Goal: Use online tool/utility: Use online tool/utility

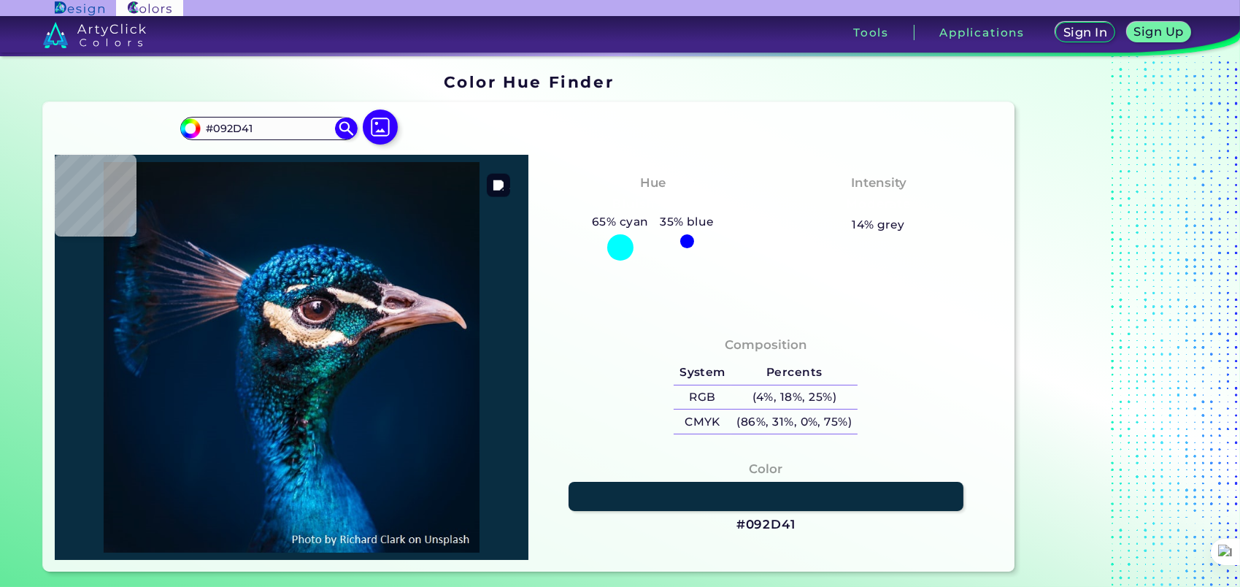
type input "#01233a"
type input "#01233A"
type input "#052f4c"
type input "#052F4C"
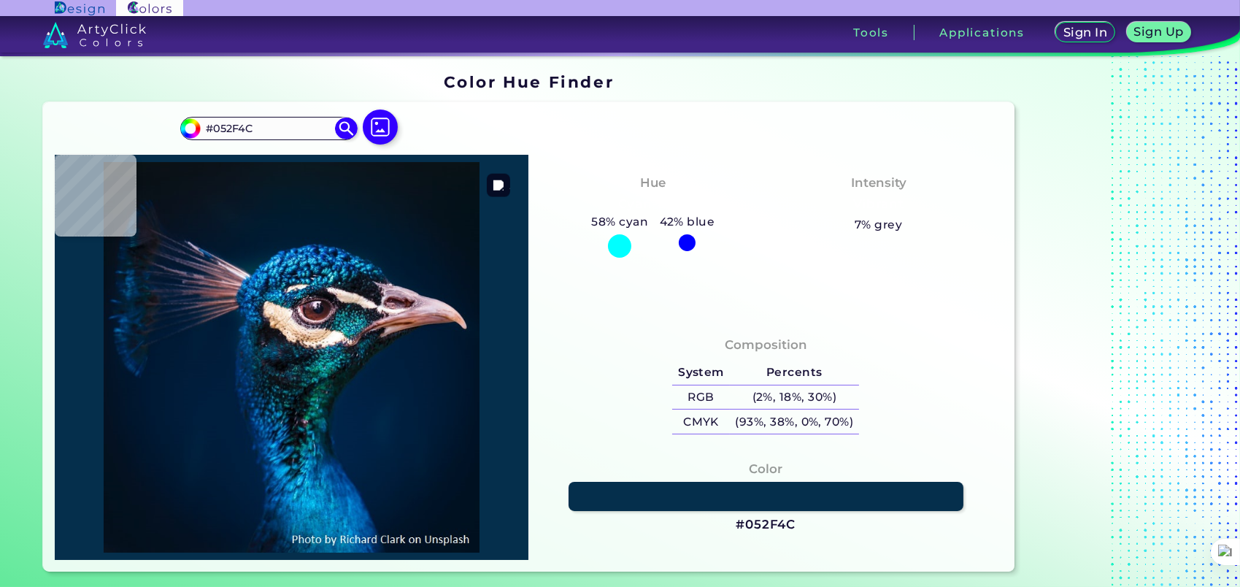
type input "#002f50"
type input "#002F50"
type input "#0a4466"
type input "#0A4466"
type input "#003b50"
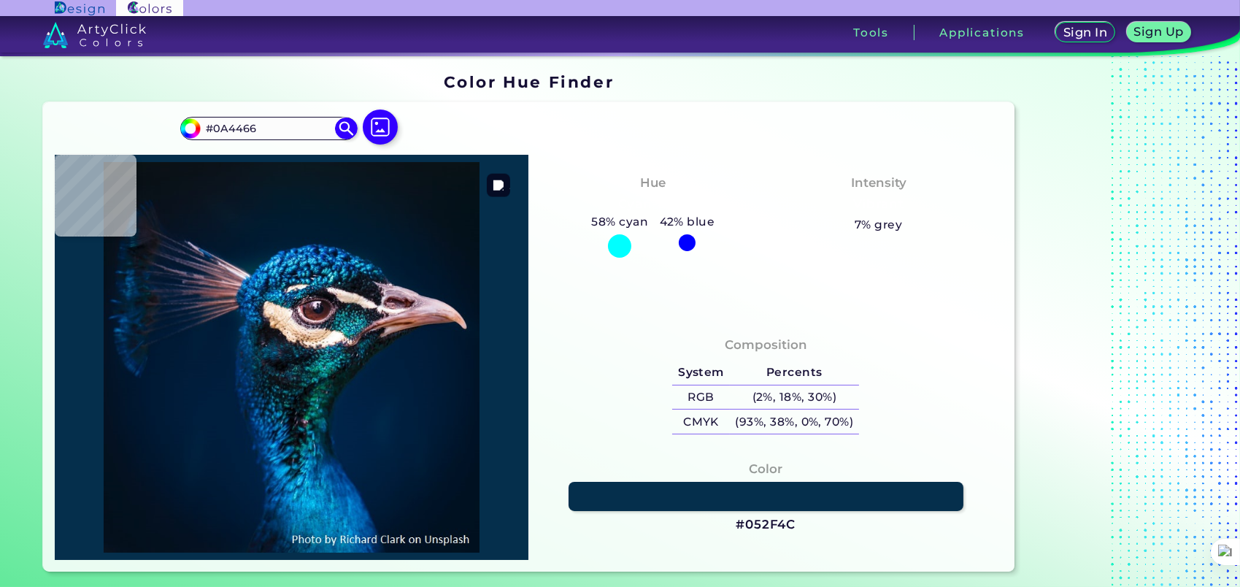
type input "#003B50"
type input "#042e44"
type input "#042E44"
type input "#04172b"
type input "#04172B"
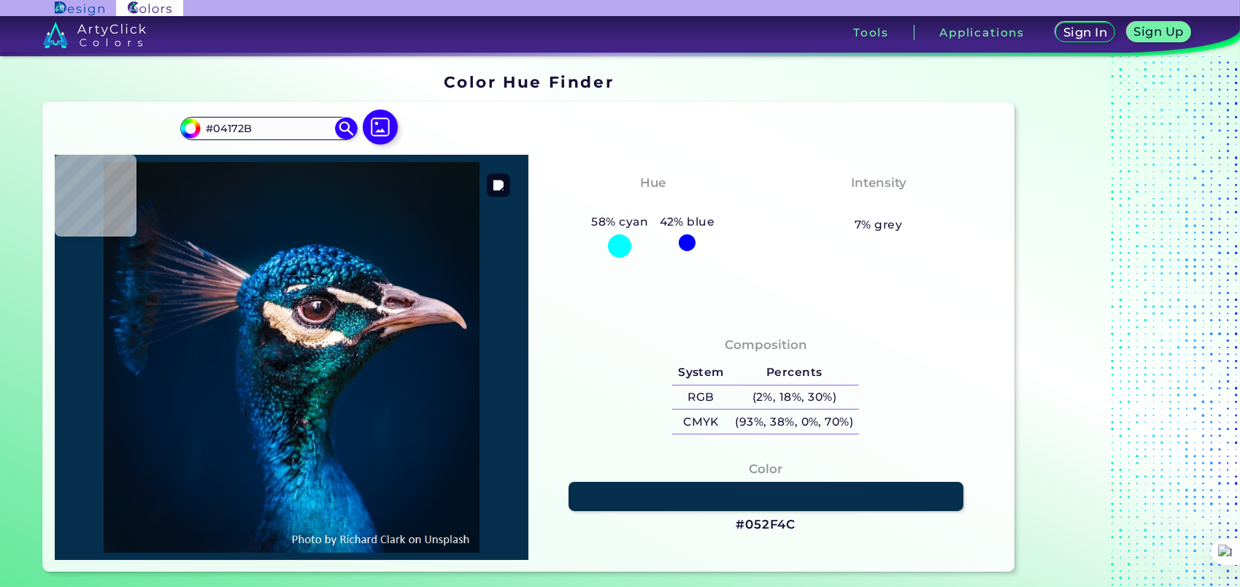
type input "#070e17"
type input "#070E17"
type input "#050d1a"
type input "#050D1A"
type input "#090e15"
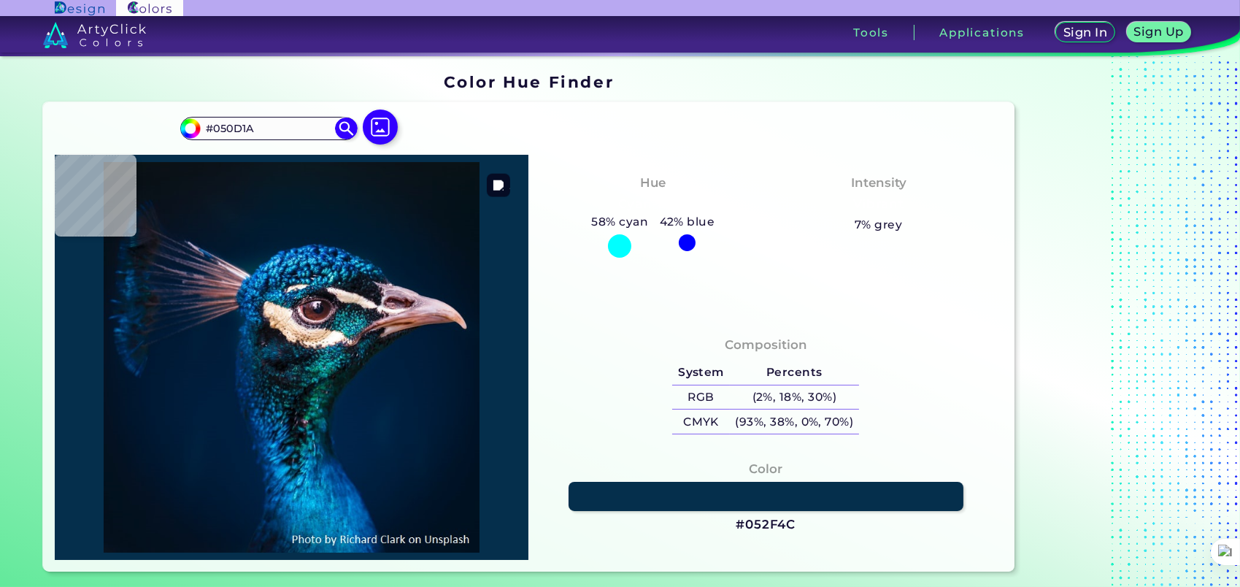
type input "#090E15"
type input "#060608"
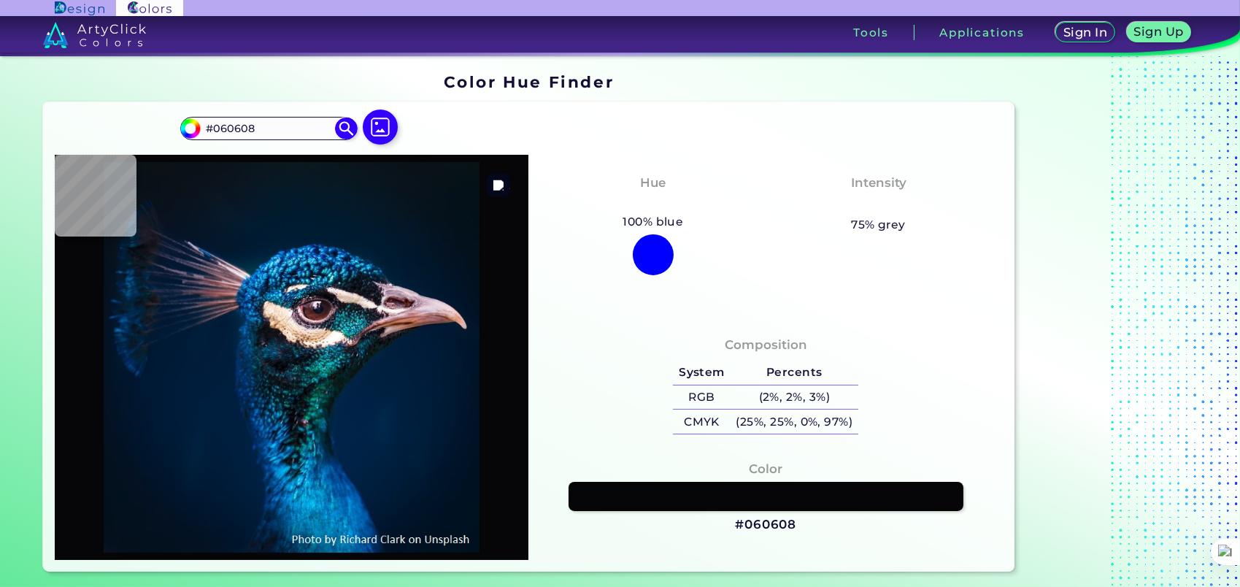
type input "#080c0c"
type input "#080C0C"
type input "#121618"
type input "#040b11"
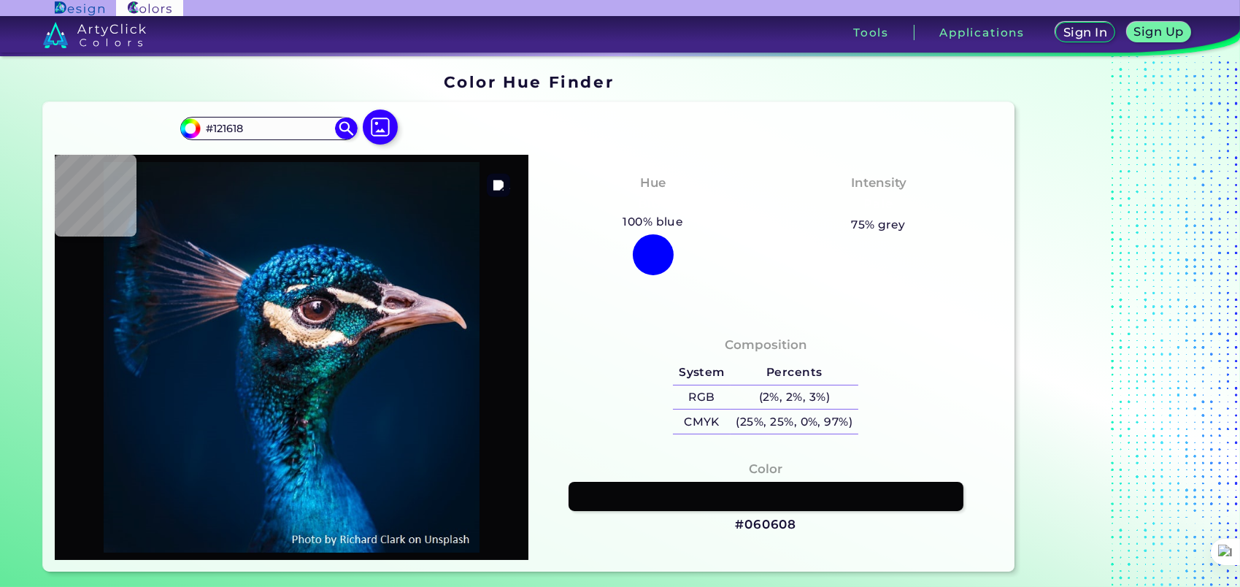
type input "#040B11"
type input "#020b15"
type input "#020B15"
type input "#041725"
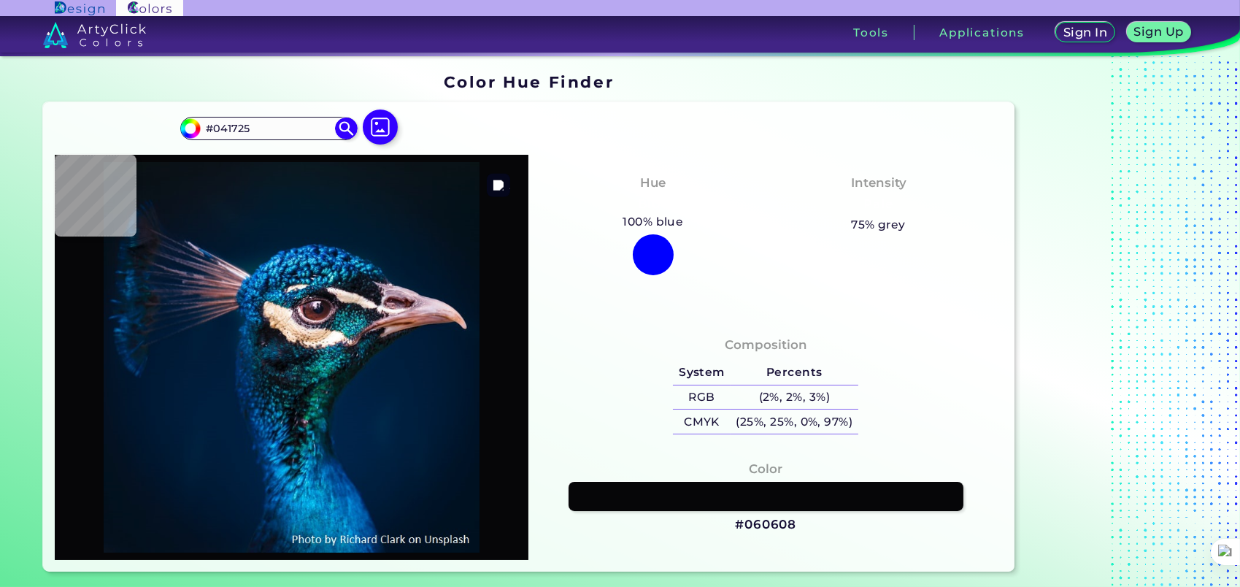
type input "#0c141a"
type input "#0C141A"
type input "#010d17"
type input "#010D17"
type input "#0f0f16"
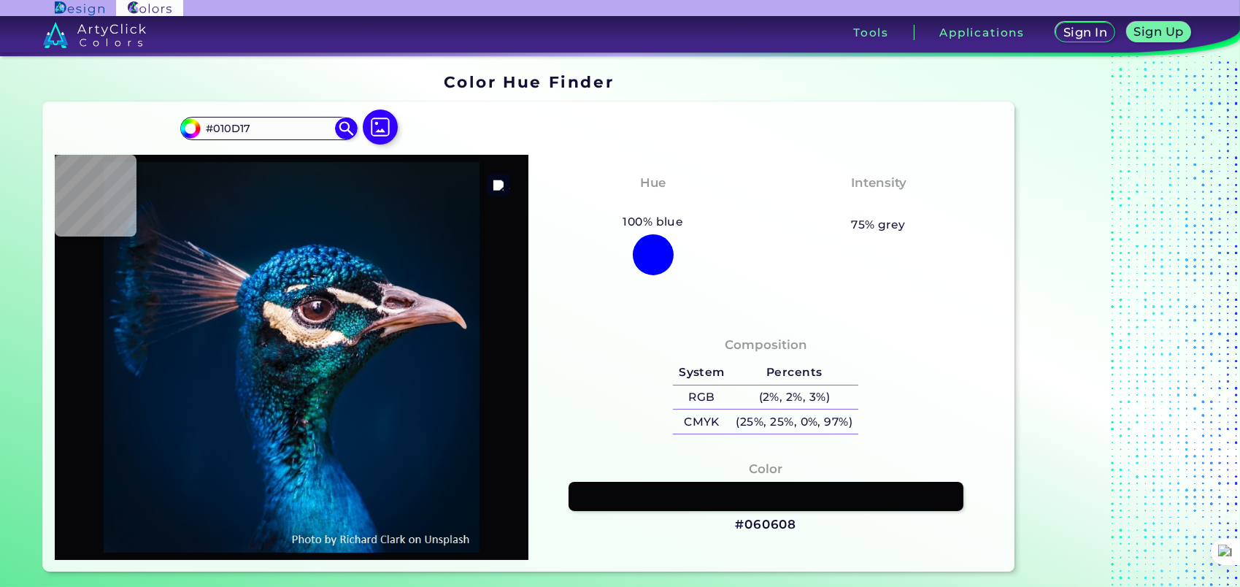
type input "#0F0F16"
type input "#0b1722"
type input "#0B1722"
type input "#0e1725"
type input "#0E1725"
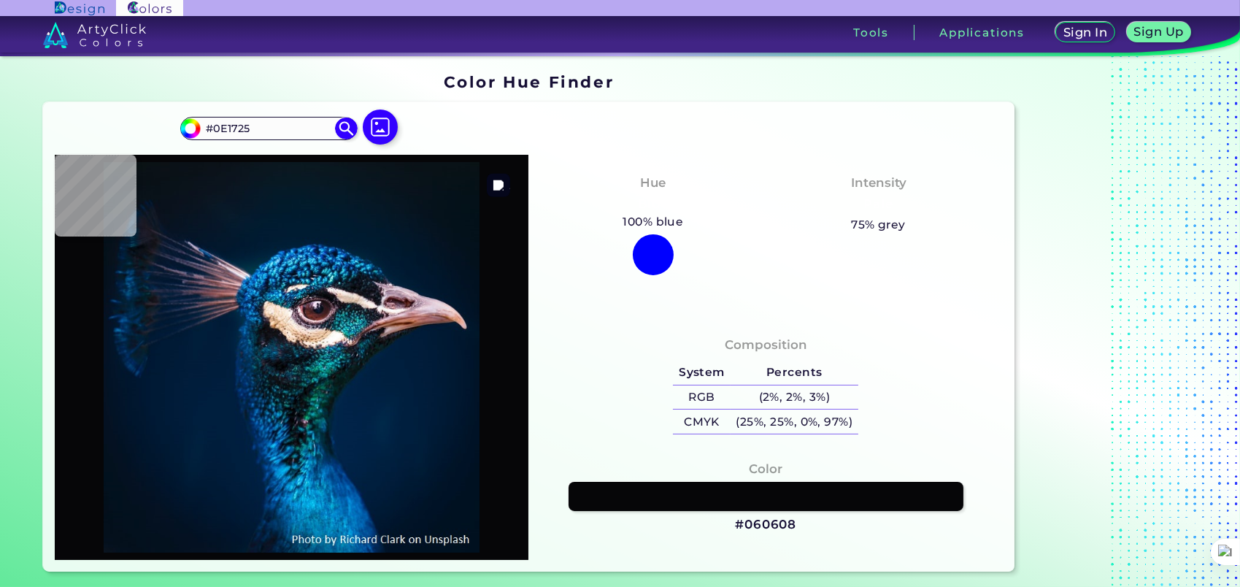
type input "#18424f"
type input "#18424F"
type input "#152a46"
type input "#152A46"
type input "#3c3441"
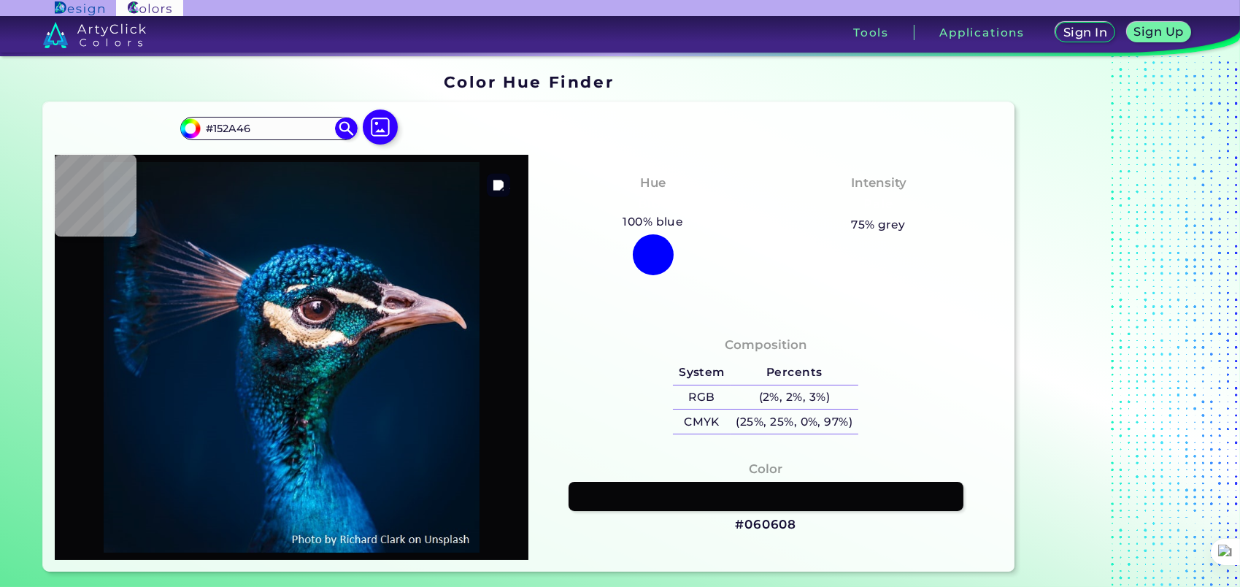
type input "#3C3441"
type input "#b9a094"
type input "#B9A094"
type input "#fff3f2"
type input "#FFF3F2"
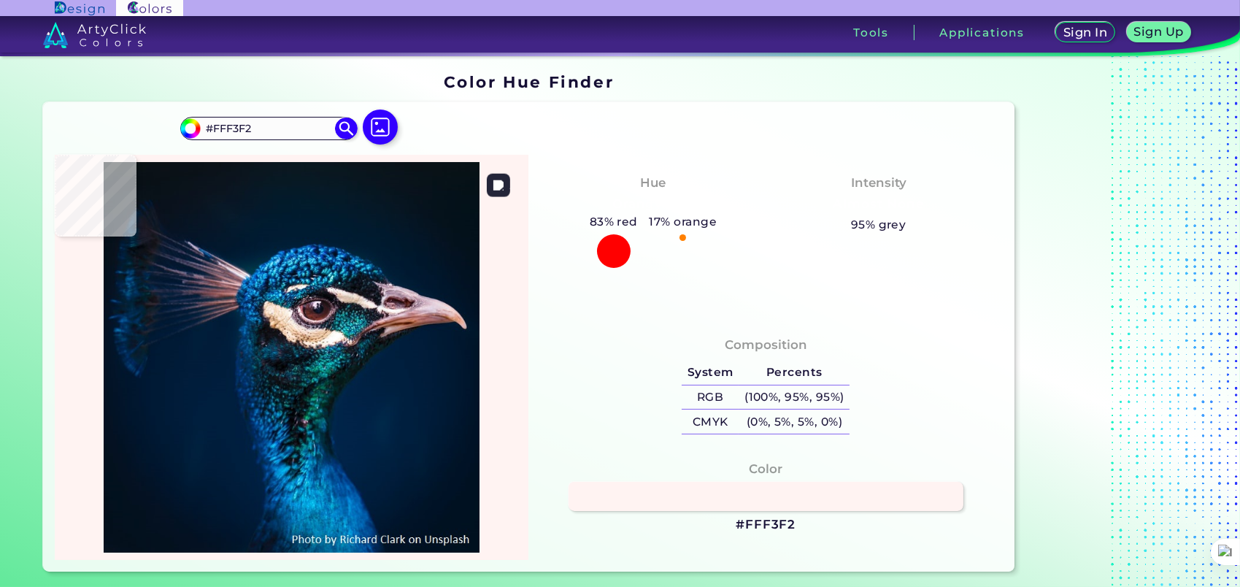
type input "#fdeee8"
type input "#FDEEE8"
type input "#faead8"
type input "#FAEAD8"
type input "#c1a78c"
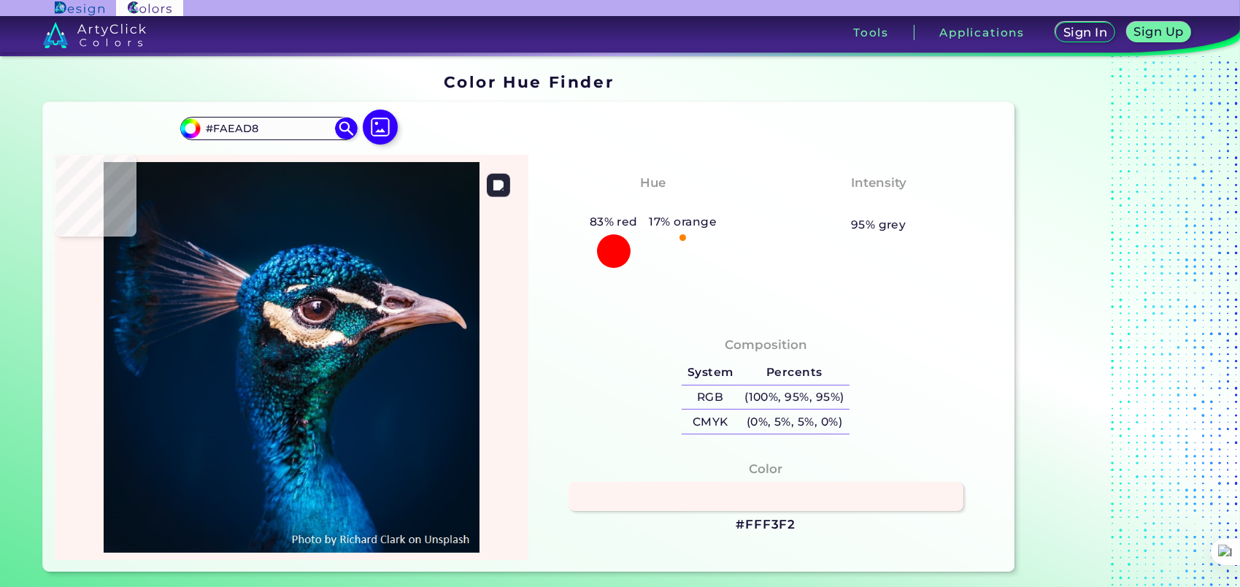
type input "#C1A78C"
type input "#cdab90"
type input "#CDAB90"
type input "#f5e0cb"
type input "#F5E0CB"
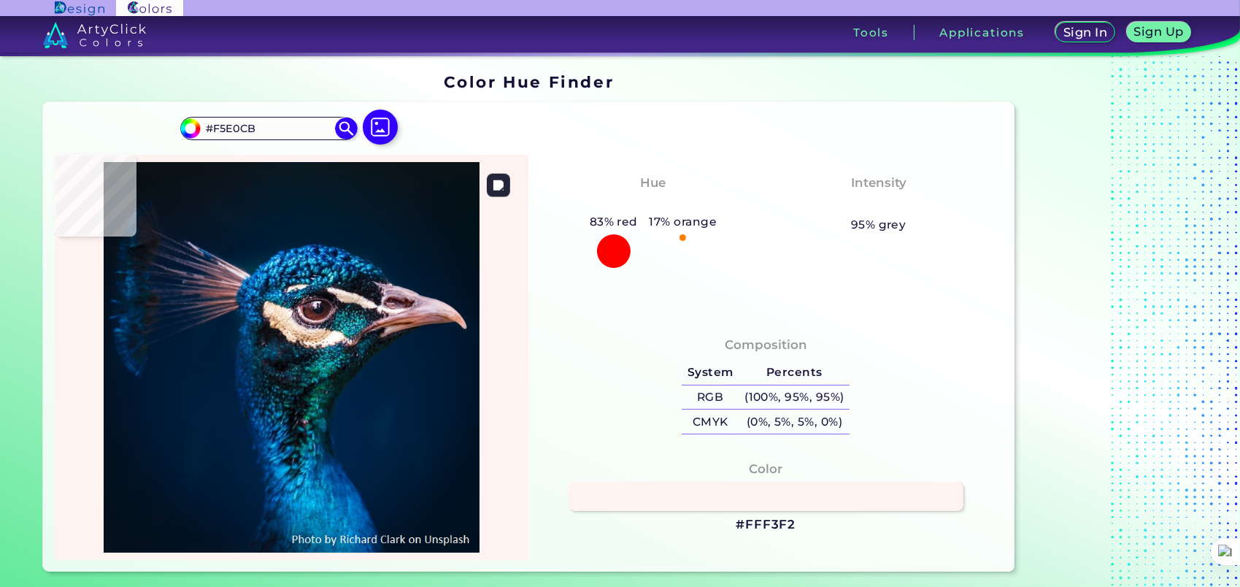
type input "#eacfb6"
type input "#EACFB6"
type input "#f3ceaa"
type input "#F3CEAA"
type input "#fbd4b4"
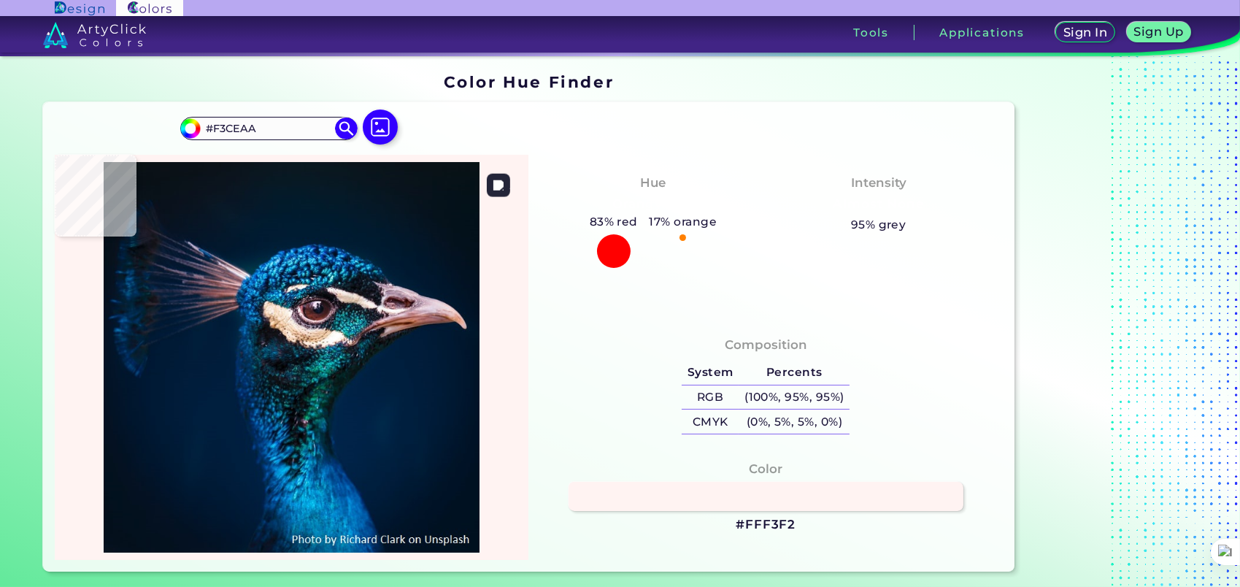
type input "#FBD4B4"
type input "#efcfaf"
type input "#EFCFAF"
type input "#e6c4a0"
type input "#E6C4A0"
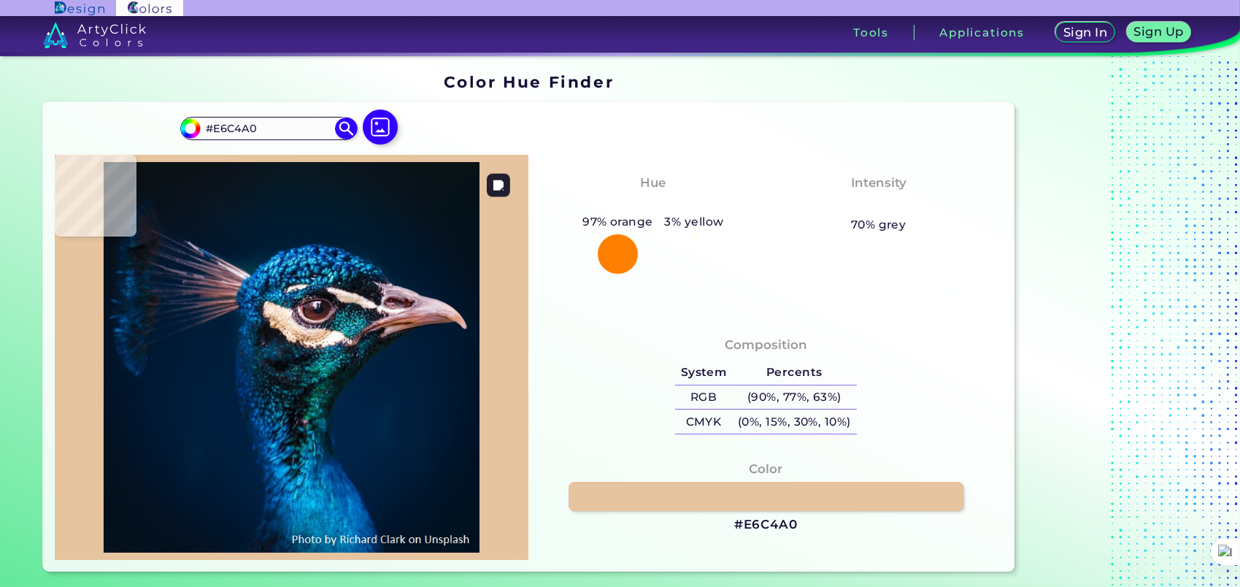
type input "#edc8a2"
type input "#EDC8A2"
type input "#e7c6a0"
type input "#E7C6A0"
type input "#ecc9ab"
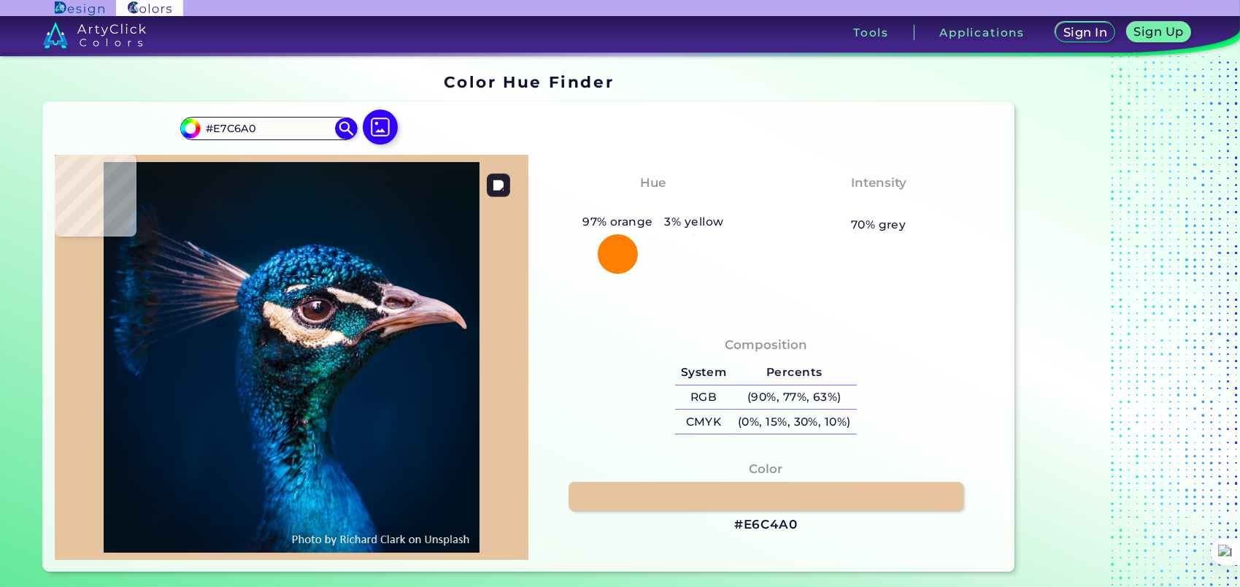
type input "#ECC9AB"
type input "#f2d2b7"
type input "#F2D2B7"
type input "#efccaf"
type input "#EFCCAF"
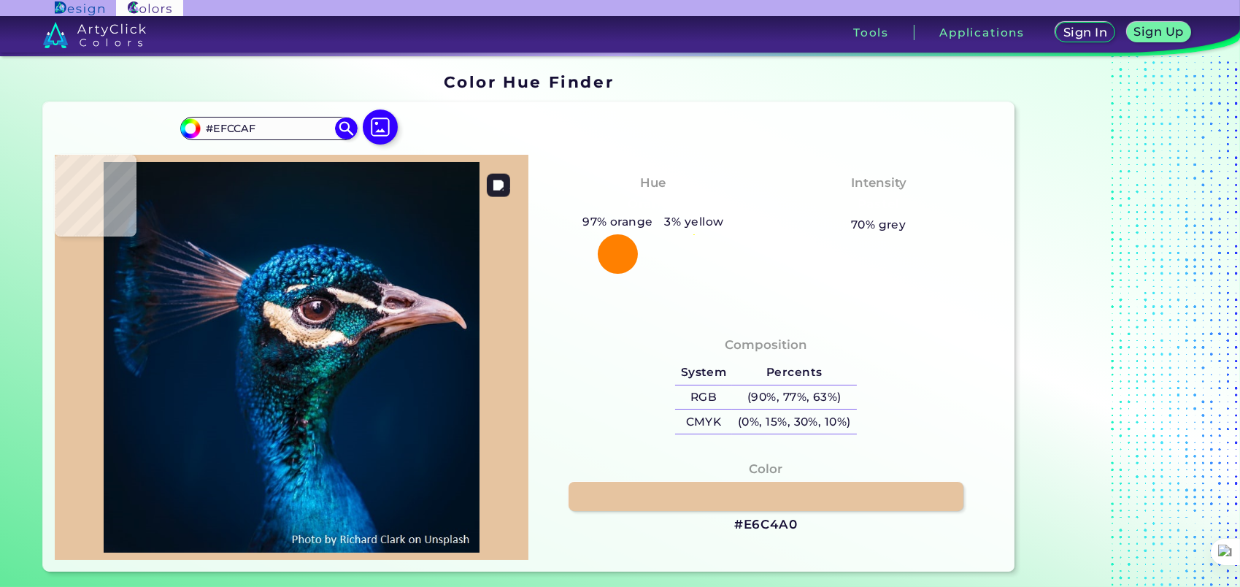
type input "#eed4b6"
type input "#EED4B6"
type input "#f3d4b3"
type input "#F3D4B3"
type input "#edd1b4"
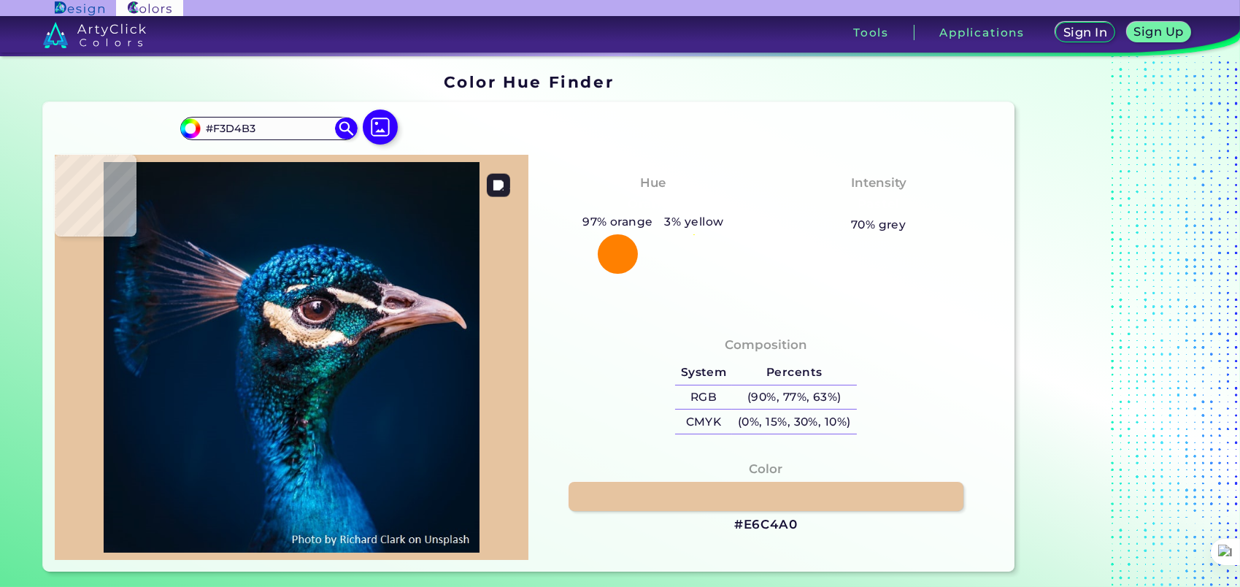
type input "#EDD1B4"
type input "#83756c"
type input "#83756C"
type input "#56544e"
type input "#56544E"
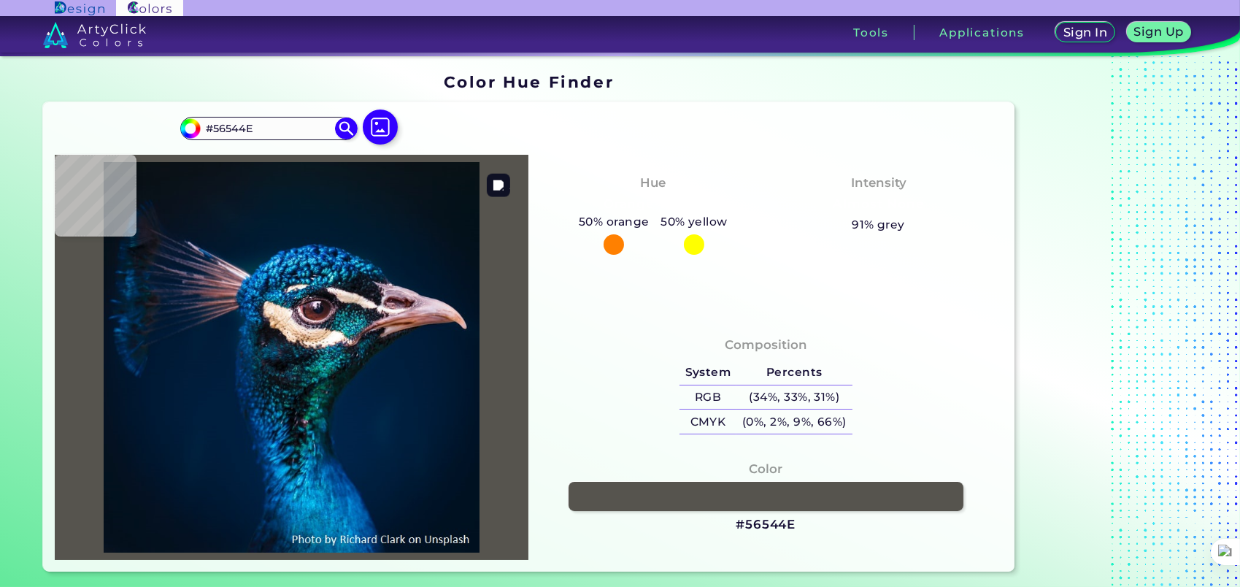
type input "#99938b"
type input "#99938B"
type input "#586467"
type input "#686e72"
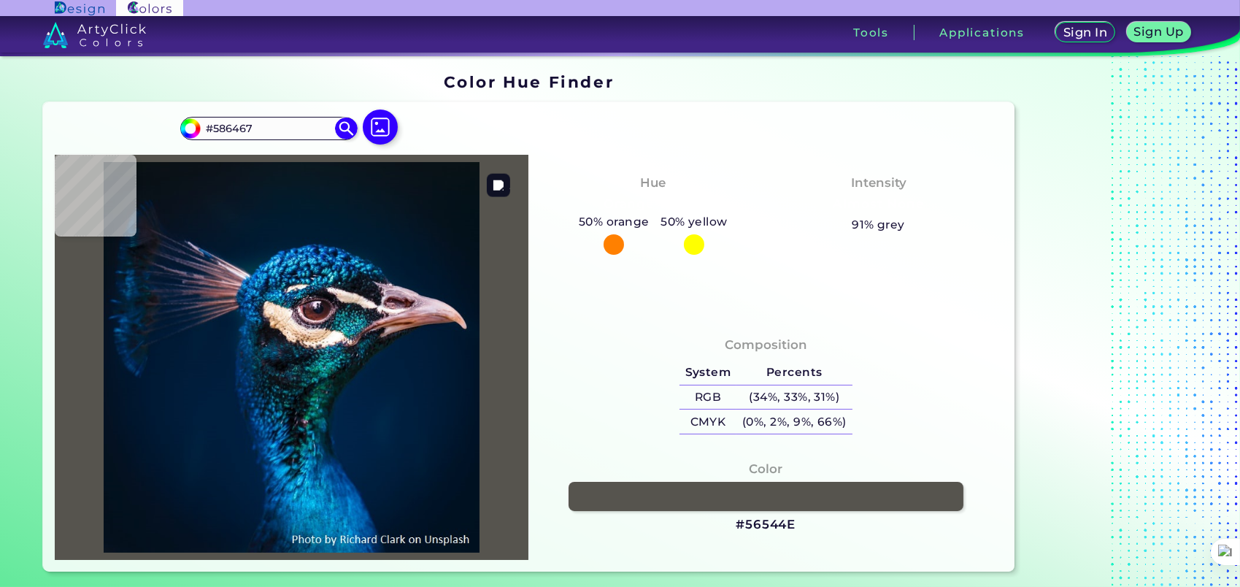
type input "#686E72"
type input "#133444"
type input "#1a4350"
type input "#1A4350"
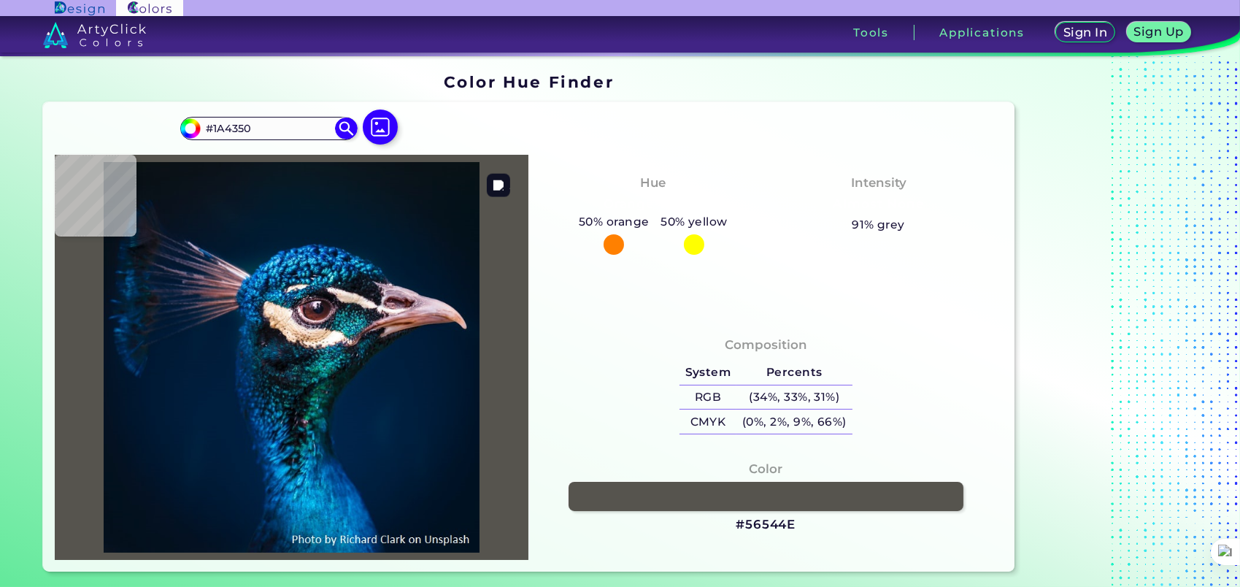
type input "#186a75"
type input "#186A75"
type input "#096e7c"
type input "#096E7C"
type input "#2a7b94"
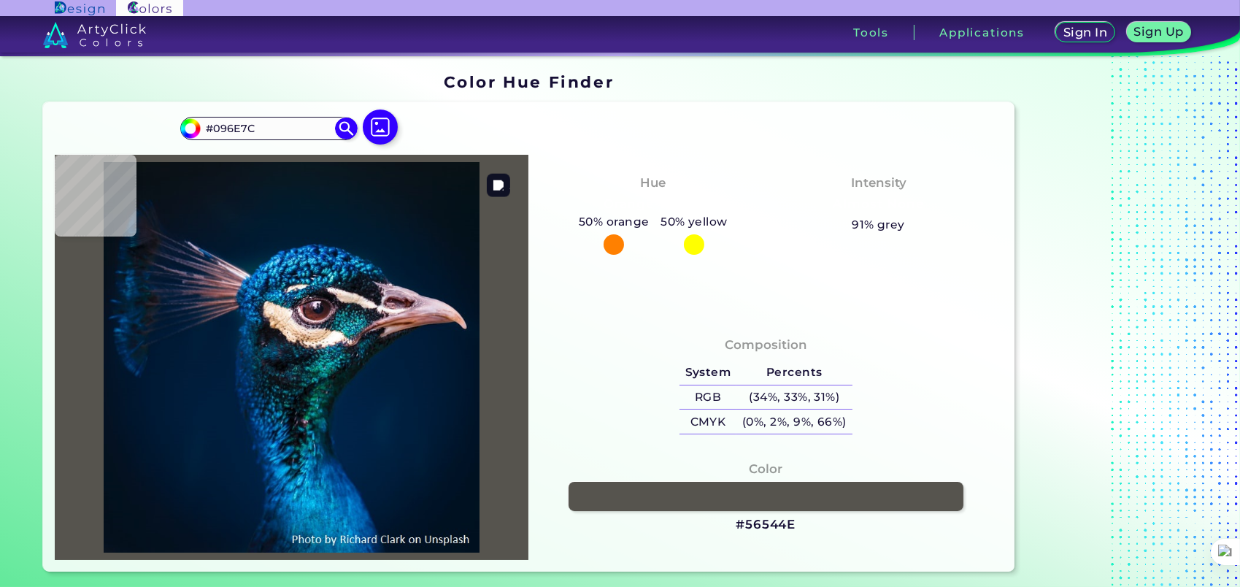
type input "#2A7B94"
type input "#1e7077"
type input "#1E7077"
type input "#1a7a81"
type input "#1A7A81"
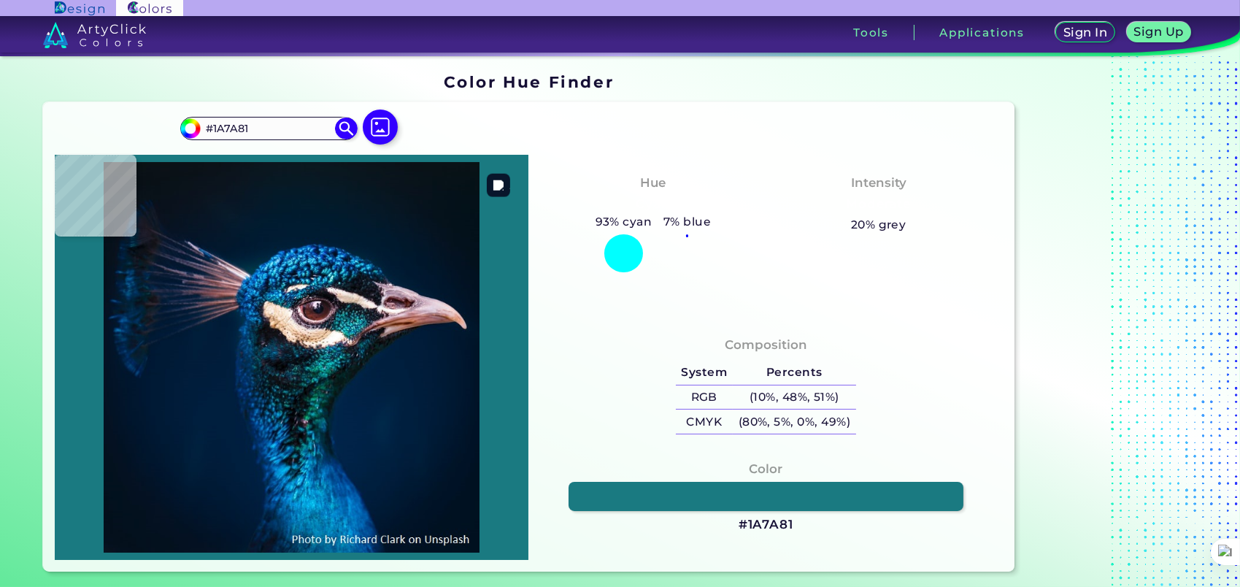
type input "#0e7e8a"
type input "#0E7E8A"
type input "#177788"
type input "#40b3c5"
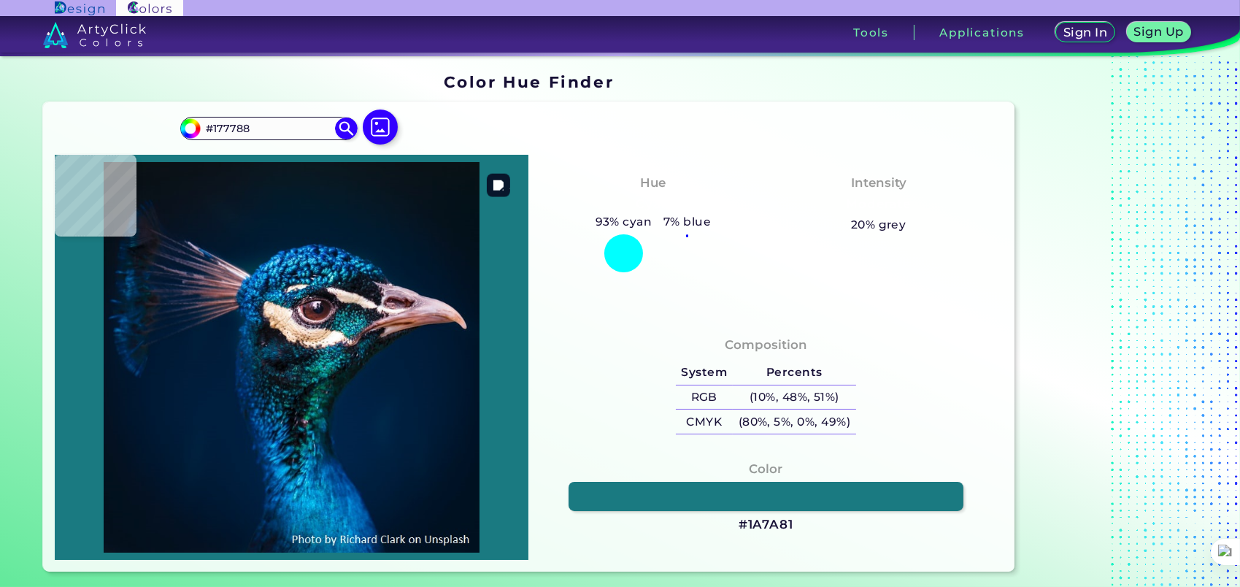
type input "#40B3C5"
type input "#54ccdd"
type input "#54CCDD"
type input "#1c7c90"
type input "#1C7C90"
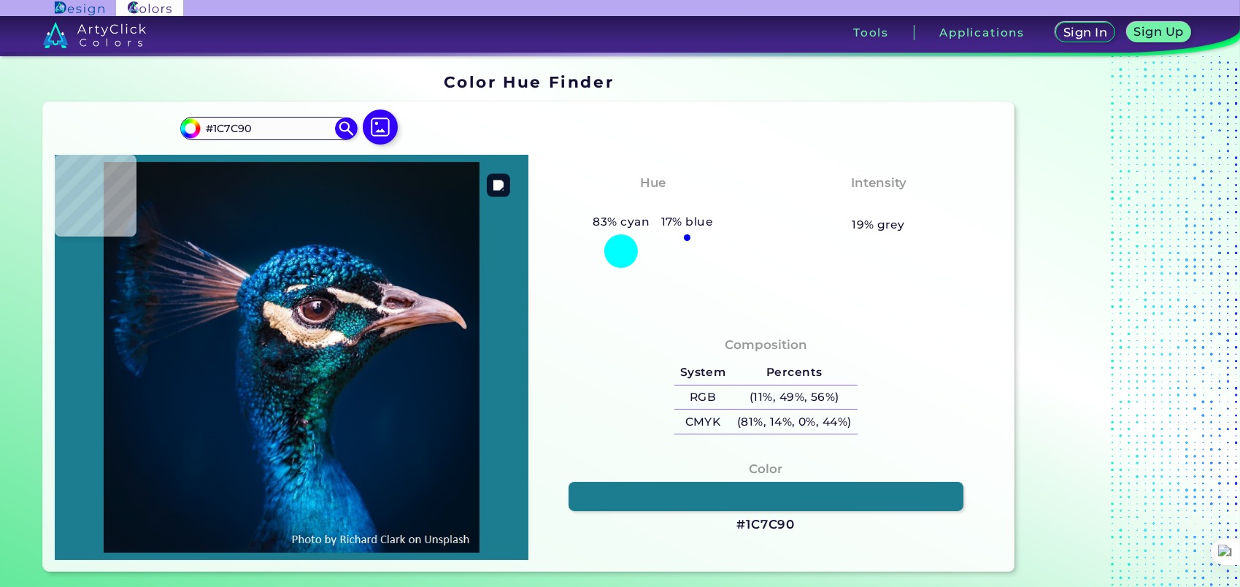
type input "#207481"
type input "#0a6c70"
type input "#0A6C70"
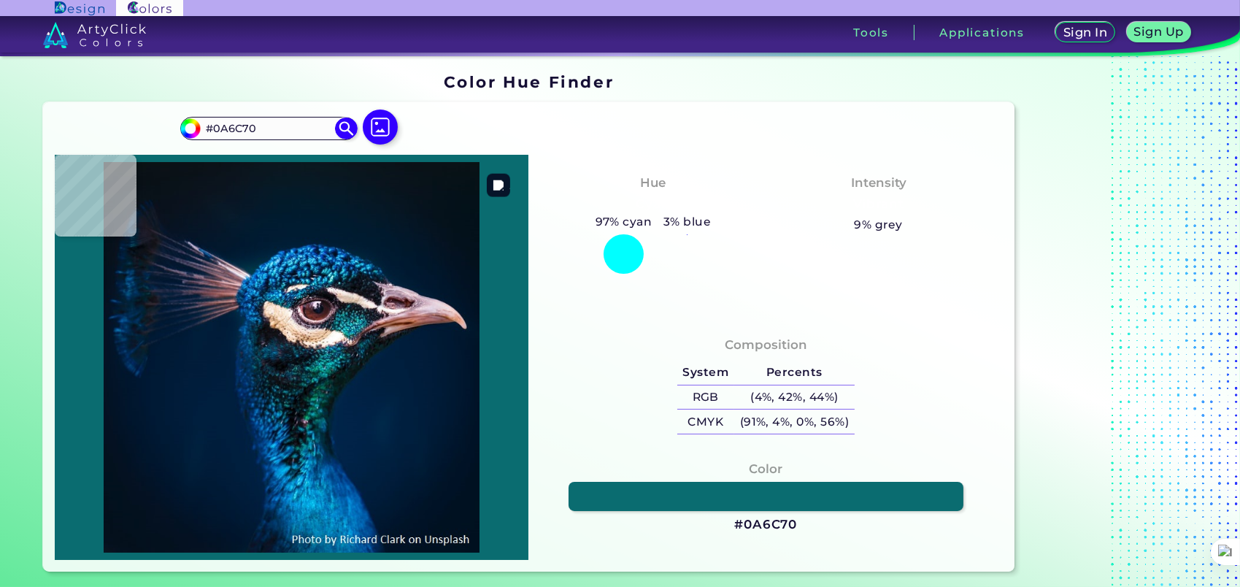
type input "#30a2a7"
type input "#30A2A7"
type input "#219aa3"
type input "#219AA3"
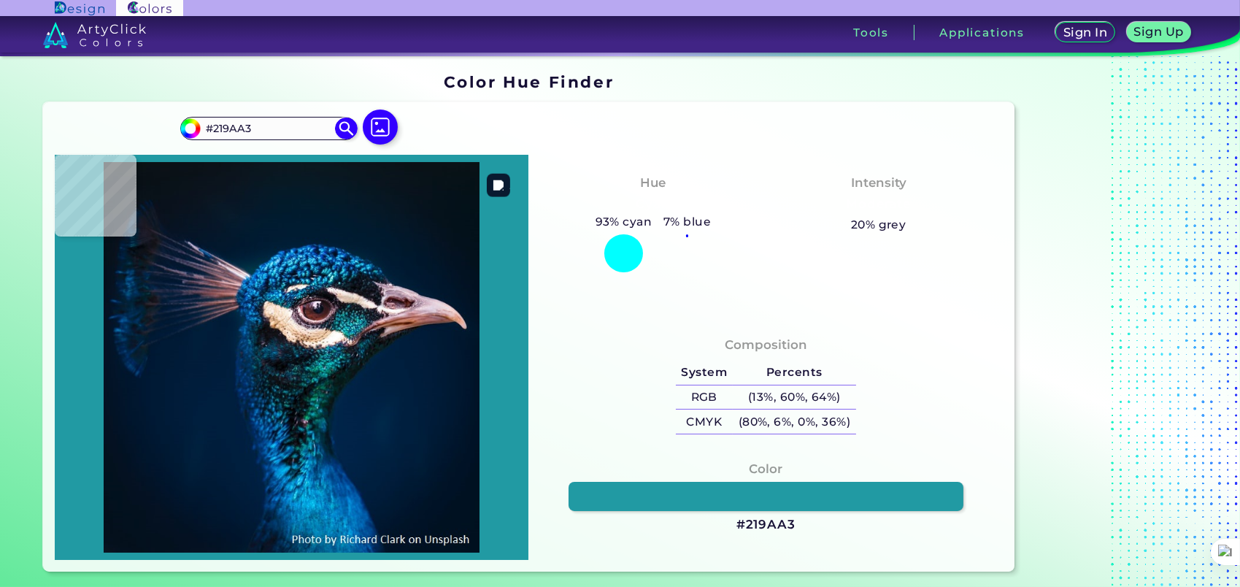
type input "#1ea1aa"
type input "#1EA1AA"
type input "#0c727f"
type input "#0C727F"
type input "#024154"
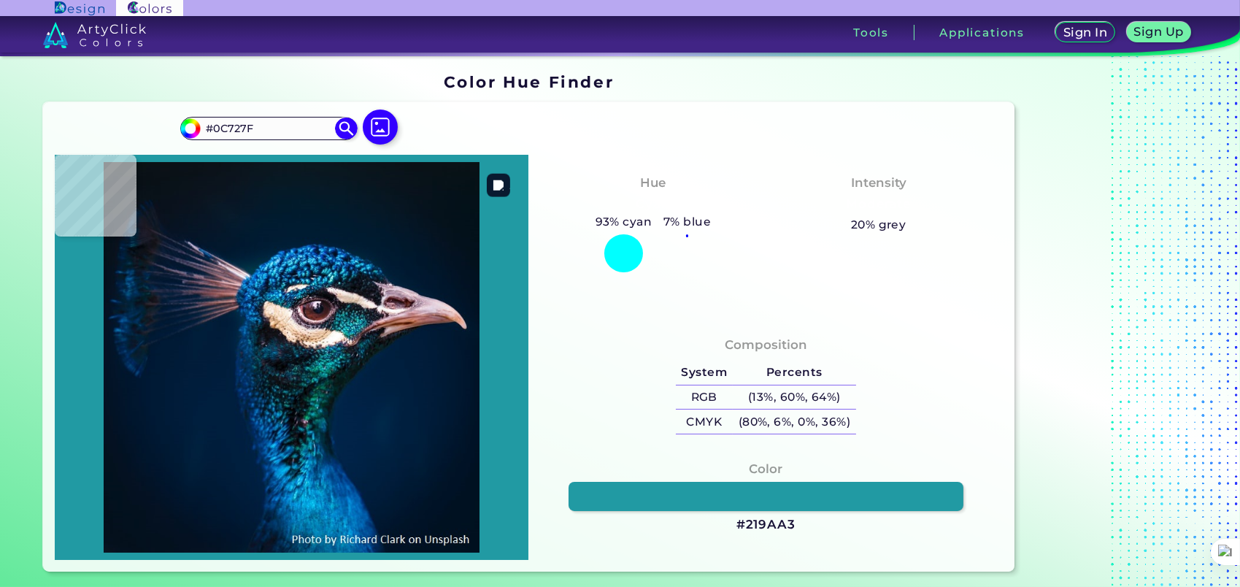
type input "#024154"
type input "#34768b"
type input "#34768B"
type input "#29596b"
type input "#29596B"
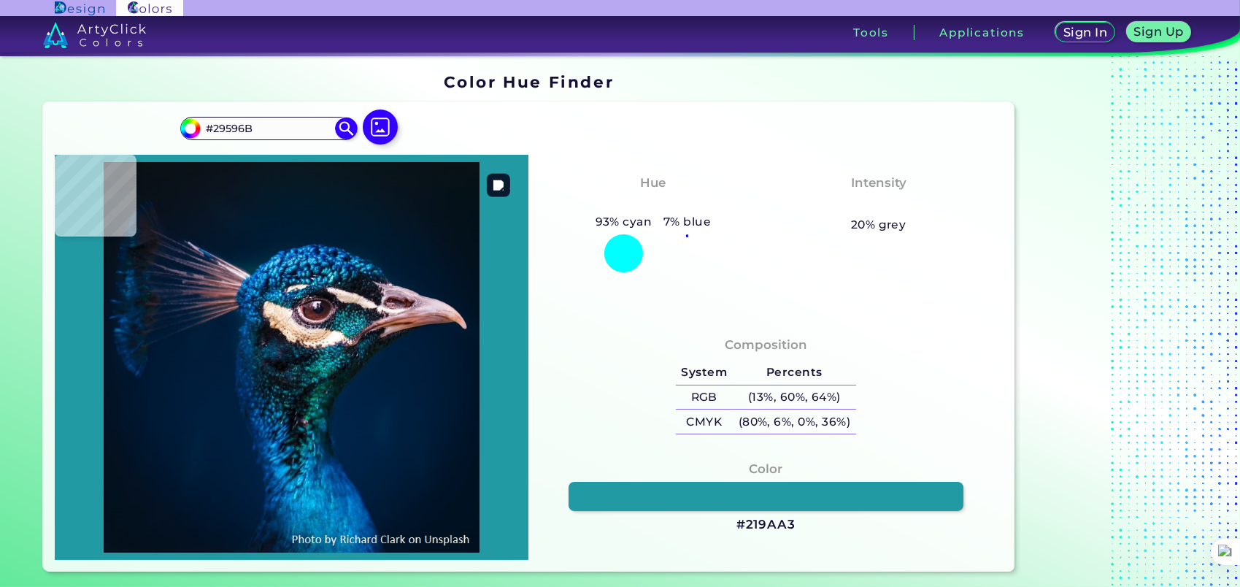
type input "#082a38"
type input "#082A38"
type input "#22475b"
type input "#22475B"
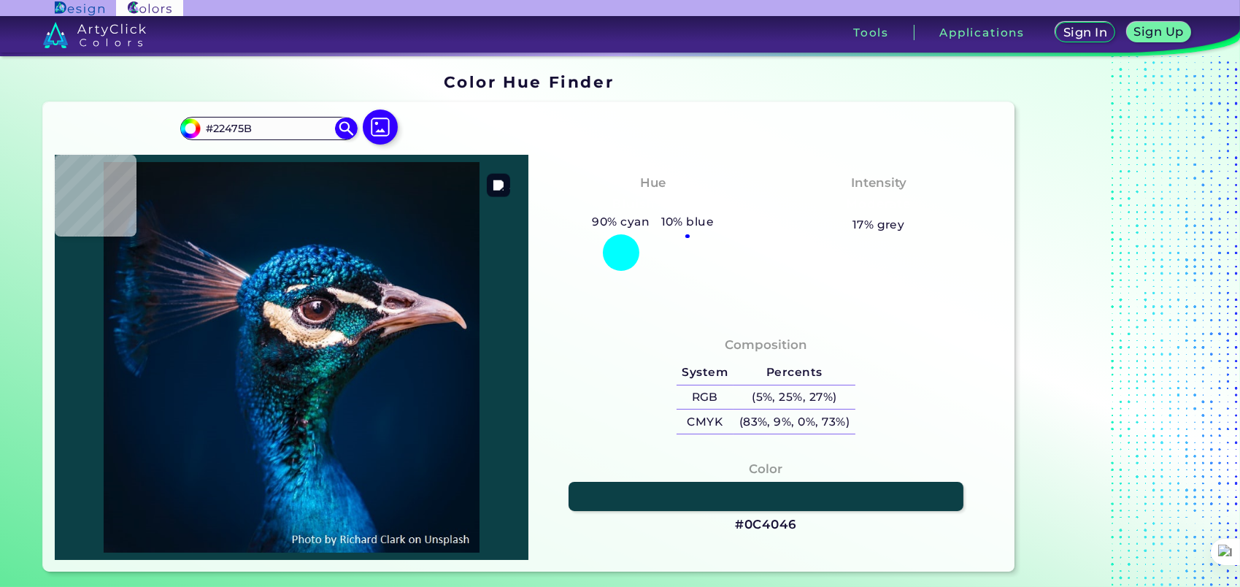
type input "#0c4046"
type input "#0C4046"
type input "#236165"
type input "#0f7470"
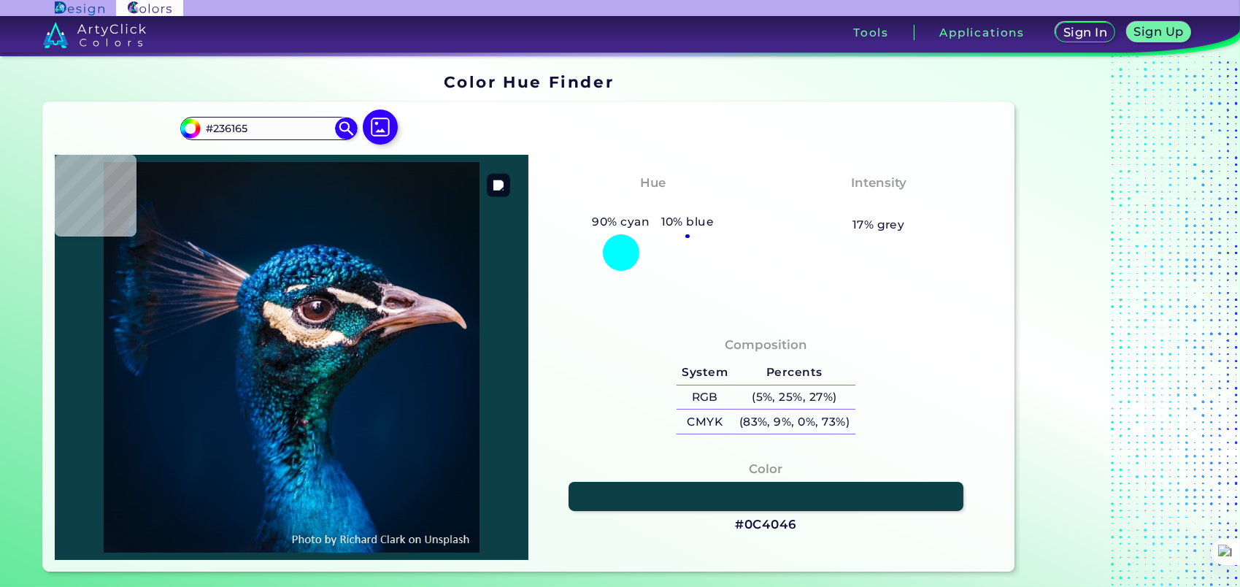
type input "#0F7470"
type input "#2eb3ab"
type input "#2EB3AB"
type input "#30c3bf"
type input "#30C3BF"
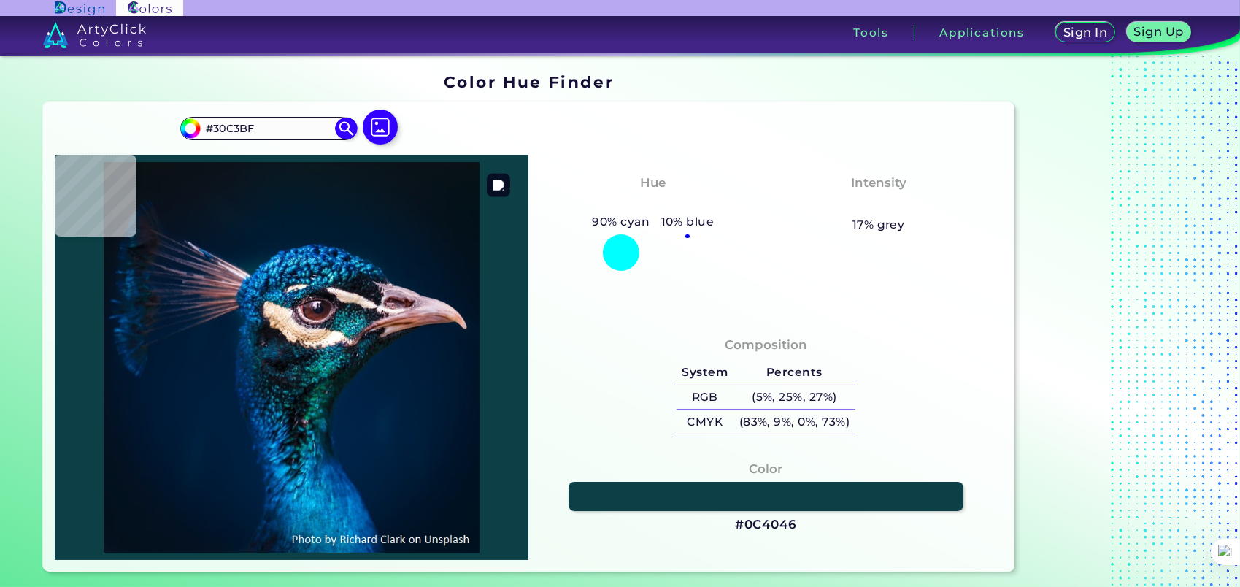
type input "#005d74"
type input "#005D74"
type input "#157986"
type input "#041c2d"
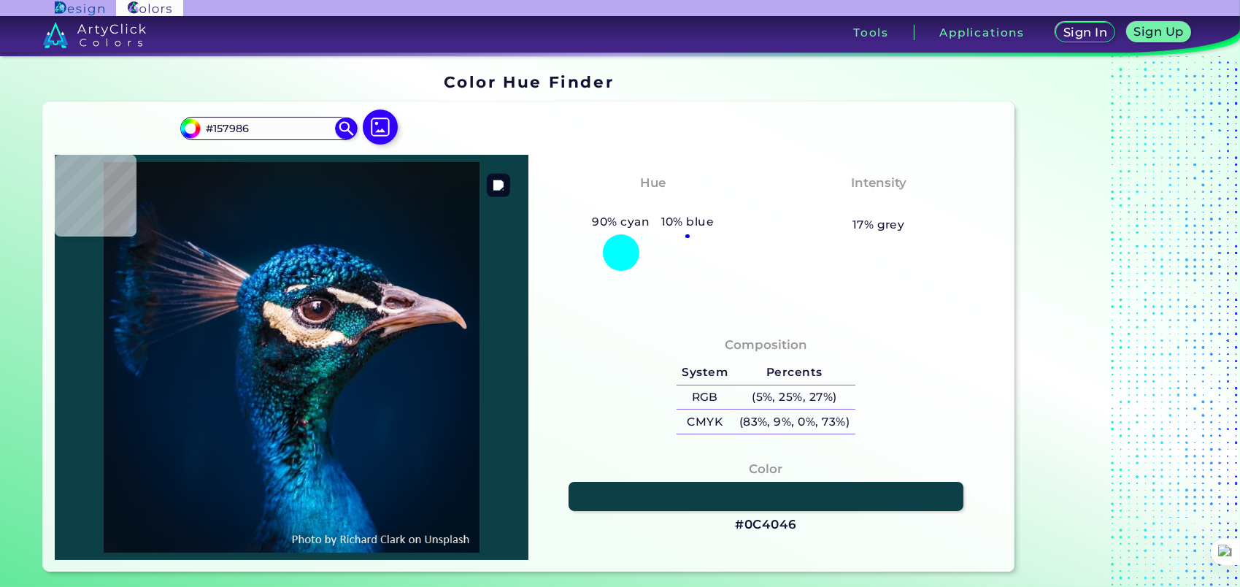
type input "#041C2D"
type input "#071727"
type input "#292d3e"
type input "#292D3E"
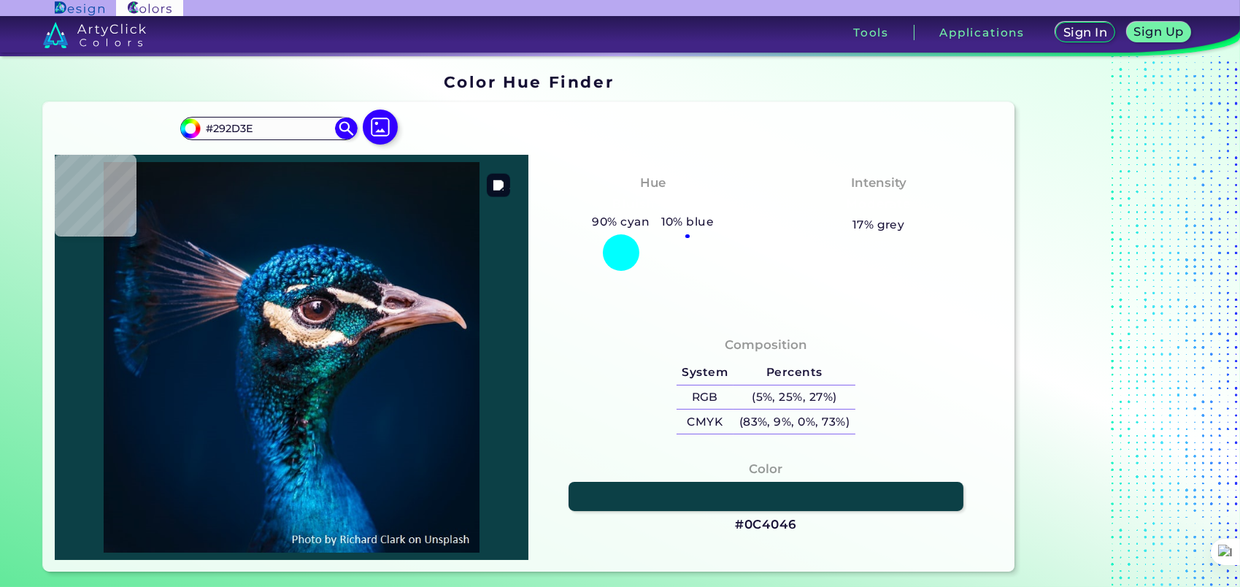
type input "#3a2d41"
type input "#3A2D41"
type input "#bb8f9d"
type input "#BB8F9D"
type input "#451414"
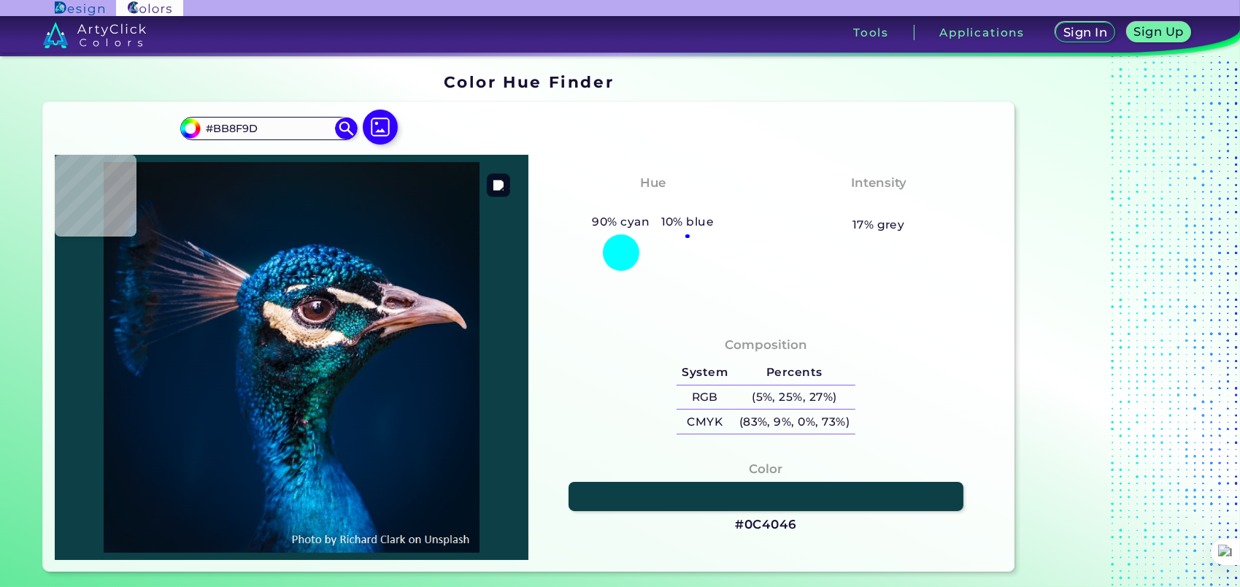
type input "#451414"
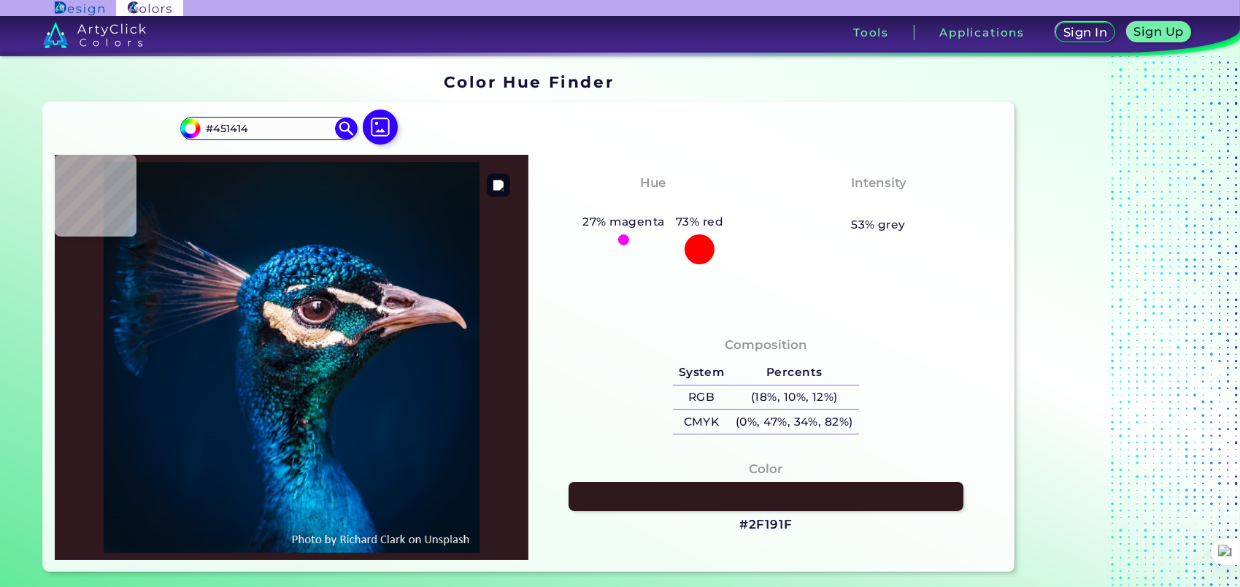
type input "#2f191f"
type input "#2F191F"
type input "#2a2123"
type input "#2A2123"
type input "#8a7169"
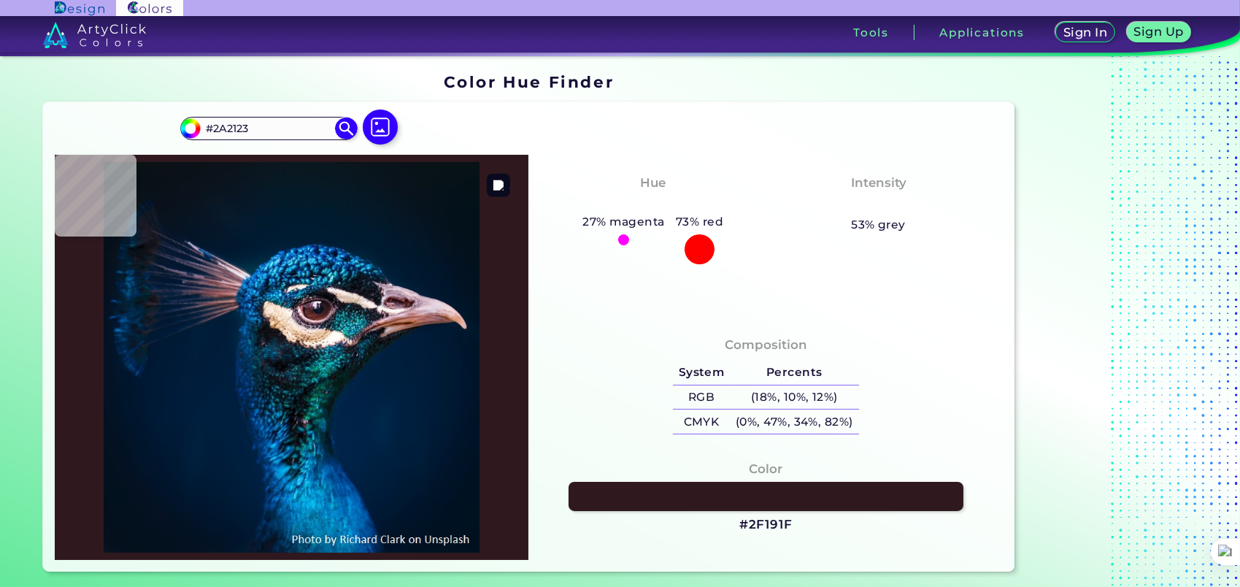
type input "#8A7169"
type input "#463134"
type input "#18131a"
type input "#18131A"
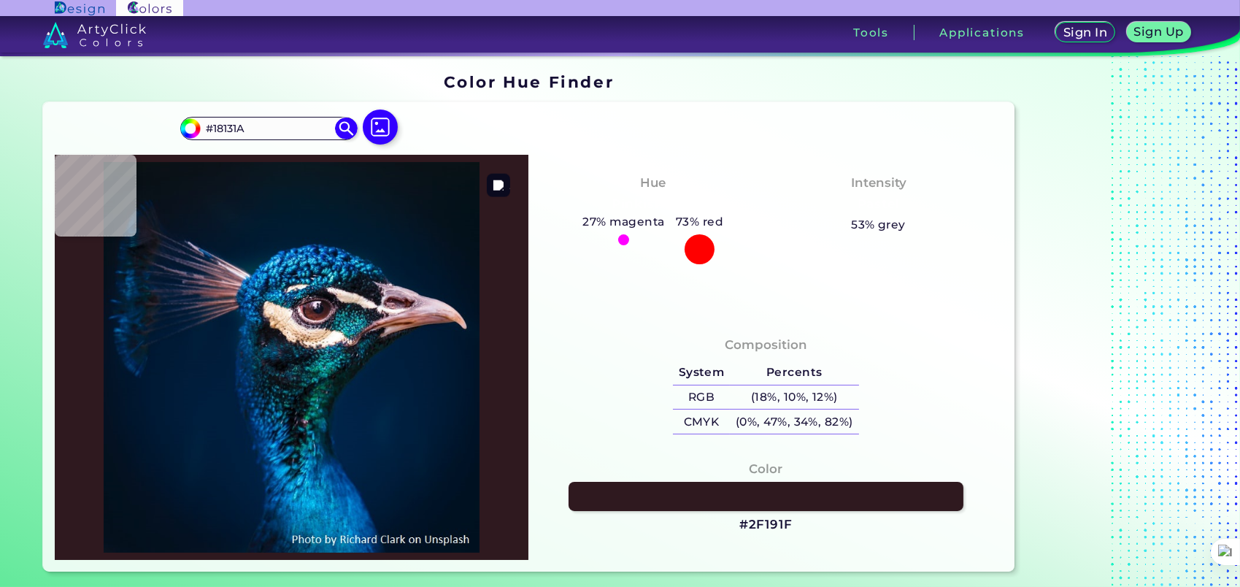
type input "#17151b"
type input "#17151B"
type input "#10181a"
type input "#10181A"
type input "#0b2130"
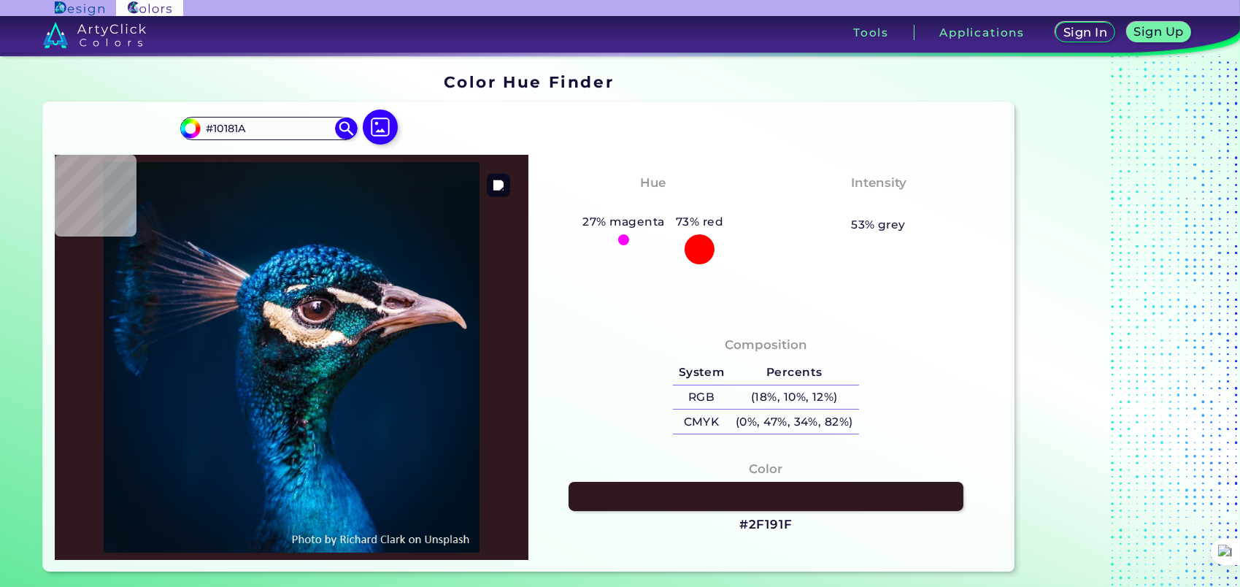
type input "#0B2130"
type input "#011e36"
type input "#011E36"
type input "#001f3b"
type input "#001F3B"
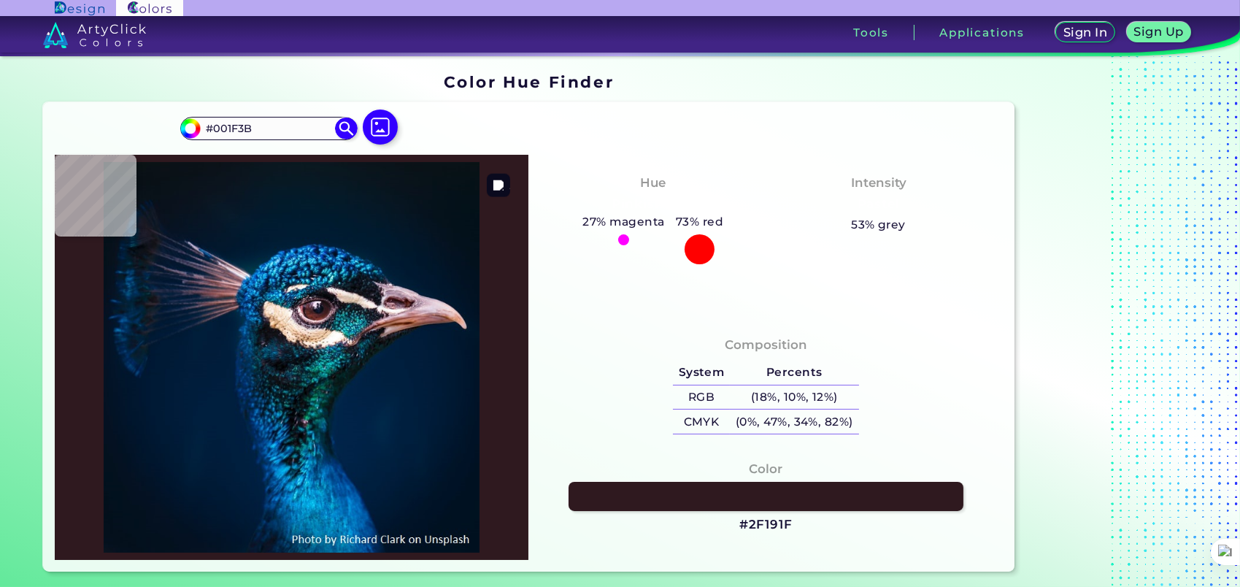
type input "#001e3c"
type input "#001E3C"
type input "#001f3c"
type input "#001F3C"
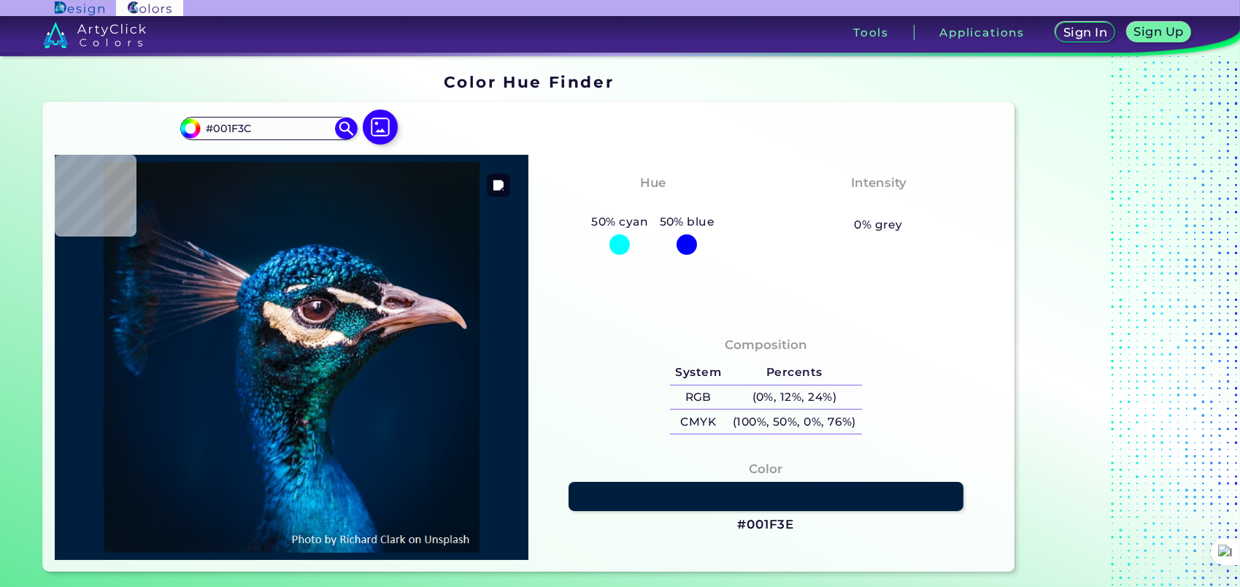
type input "#001f3e"
type input "#001F3E"
type input "#001f3d"
type input "#001F3D"
type input "#001f3c"
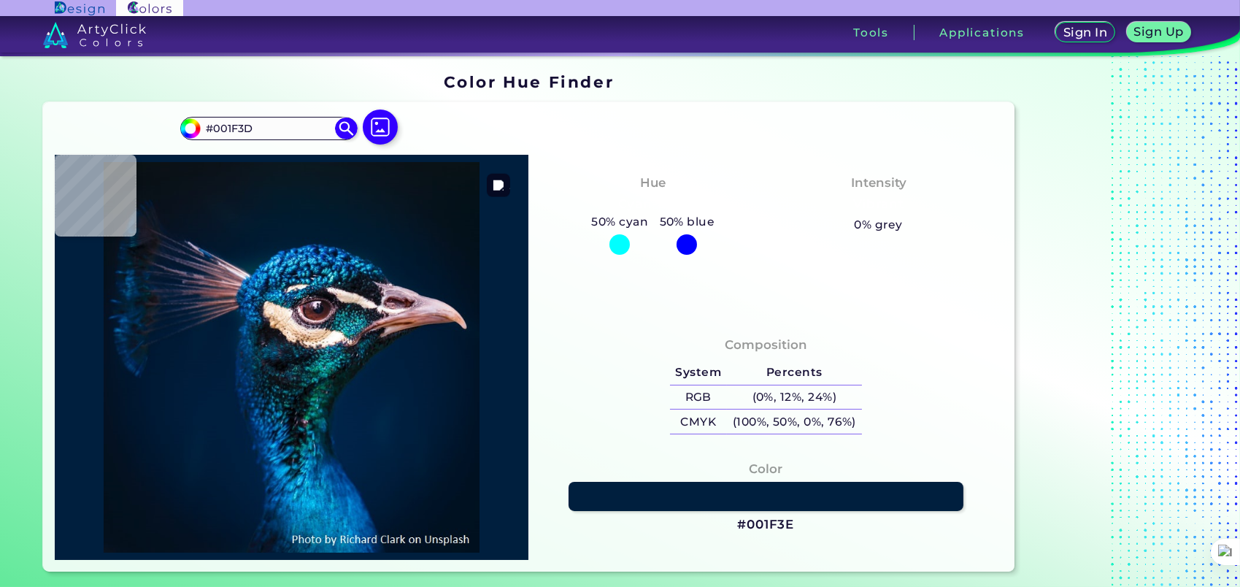
type input "#001F3C"
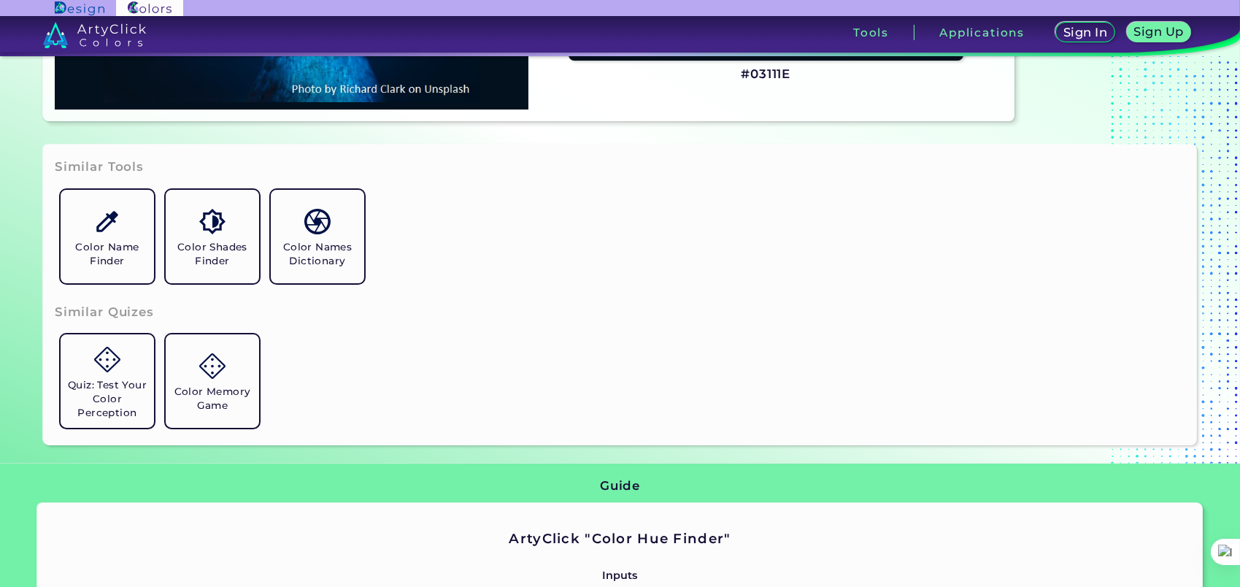
scroll to position [486, 0]
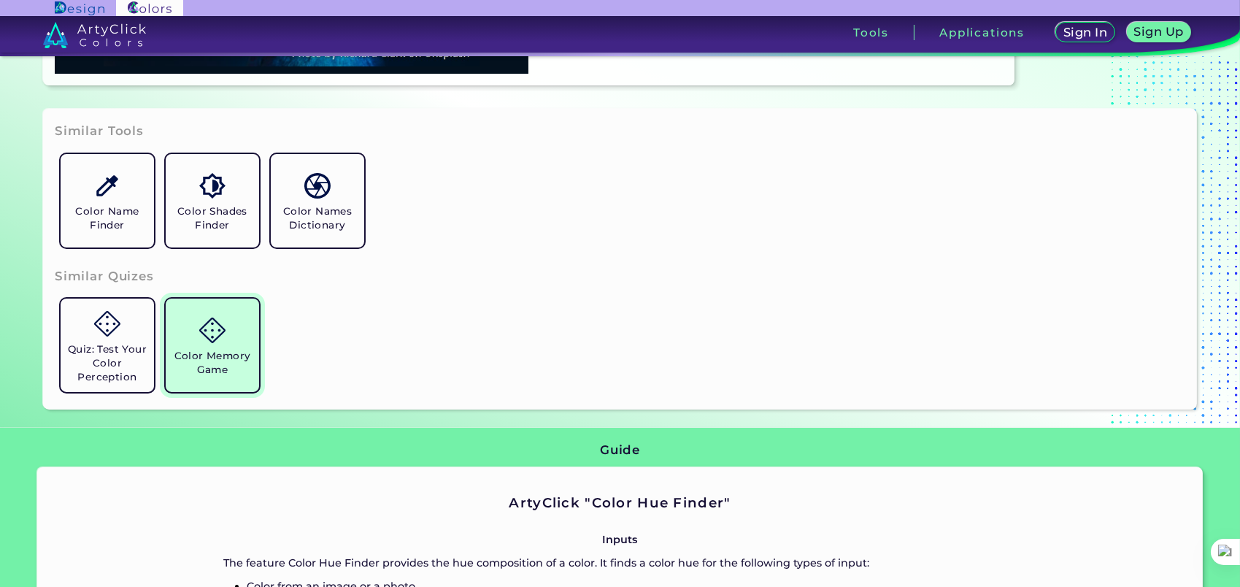
click at [212, 368] on h5 "Color Memory Game" at bounding box center [212, 363] width 82 height 28
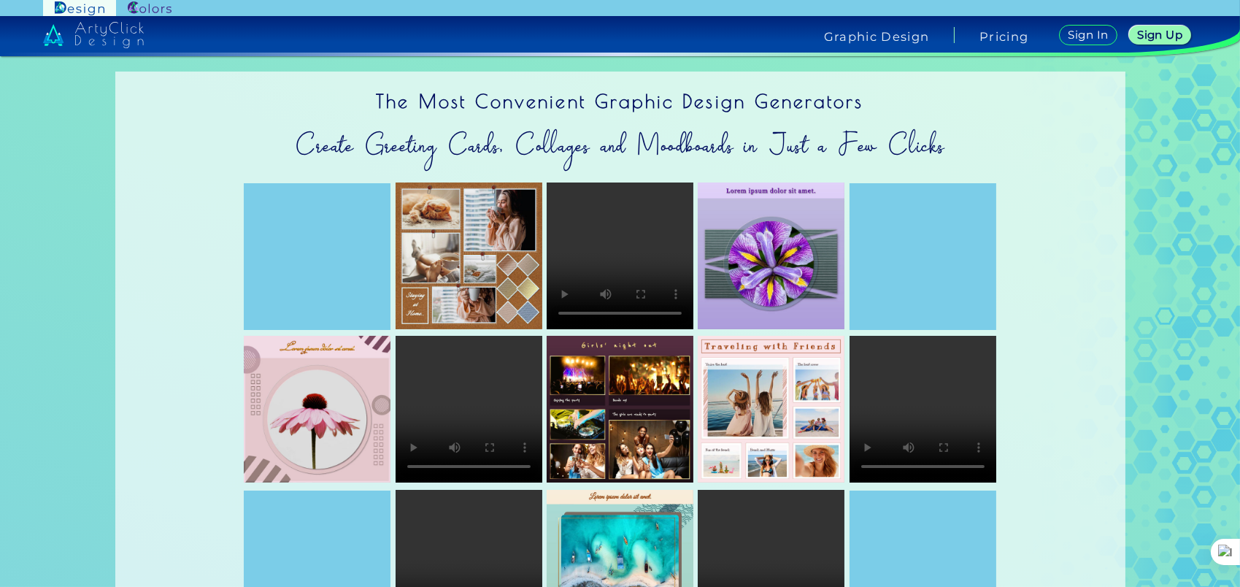
click at [152, 6] on img at bounding box center [150, 8] width 44 height 14
